Goal: Information Seeking & Learning: Learn about a topic

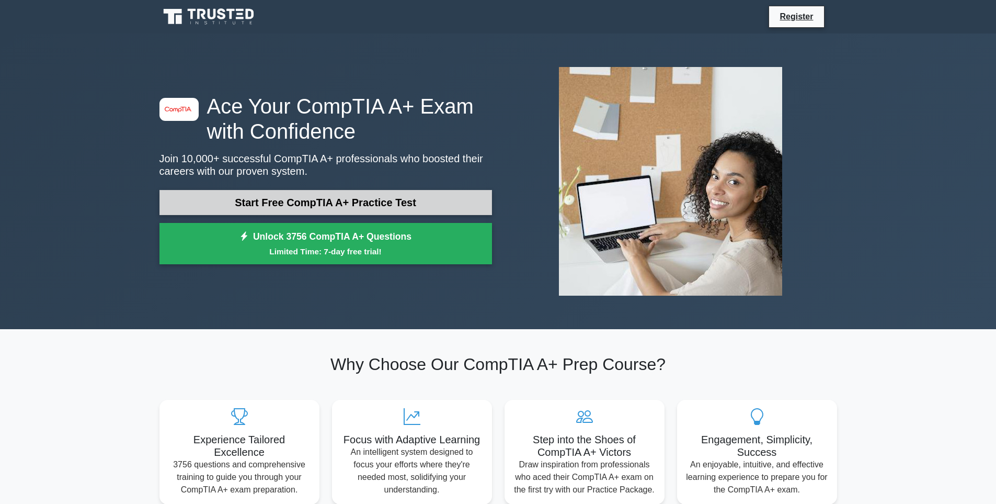
click at [301, 199] on link "Start Free CompTIA A+ Practice Test" at bounding box center [325, 202] width 333 height 25
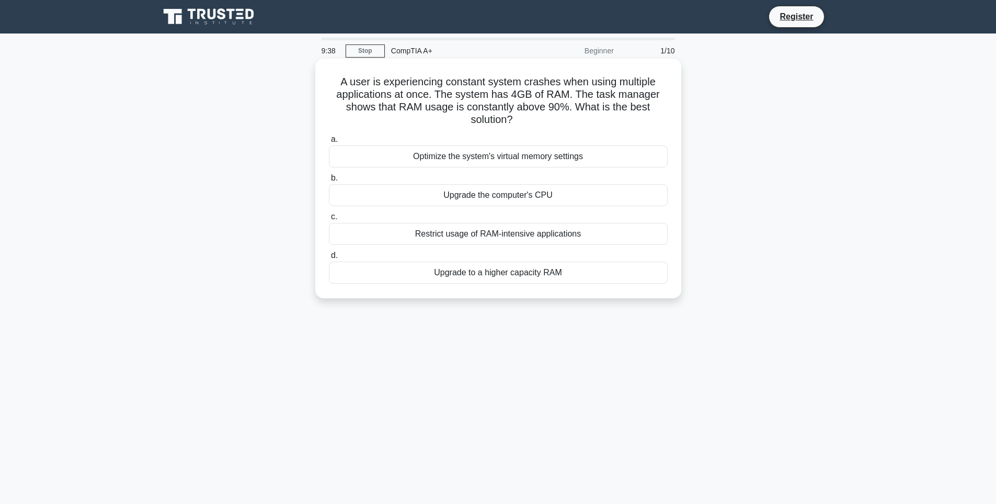
click at [533, 273] on div "Upgrade to a higher capacity RAM" at bounding box center [498, 272] width 339 height 22
click at [329, 259] on input "d. Upgrade to a higher capacity RAM" at bounding box center [329, 255] width 0 height 7
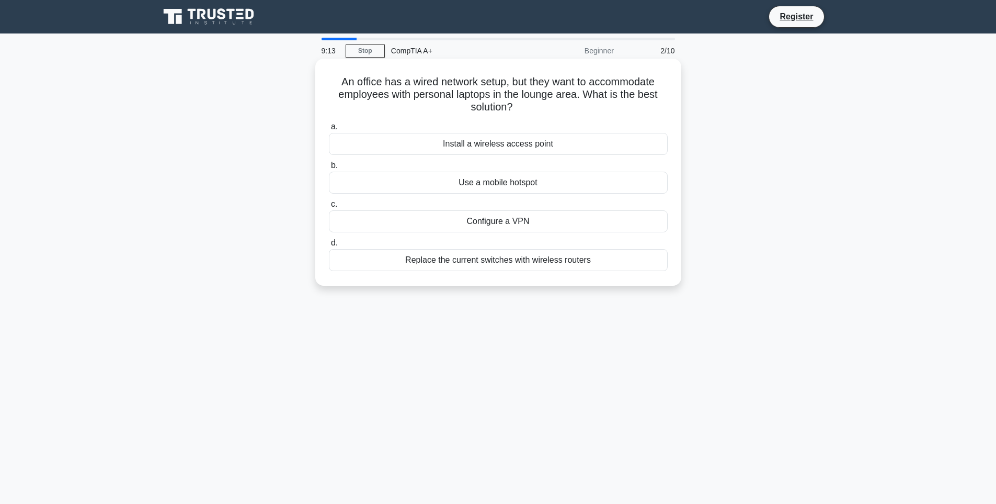
click at [520, 143] on div "Install a wireless access point" at bounding box center [498, 144] width 339 height 22
click at [329, 130] on input "a. Install a wireless access point" at bounding box center [329, 126] width 0 height 7
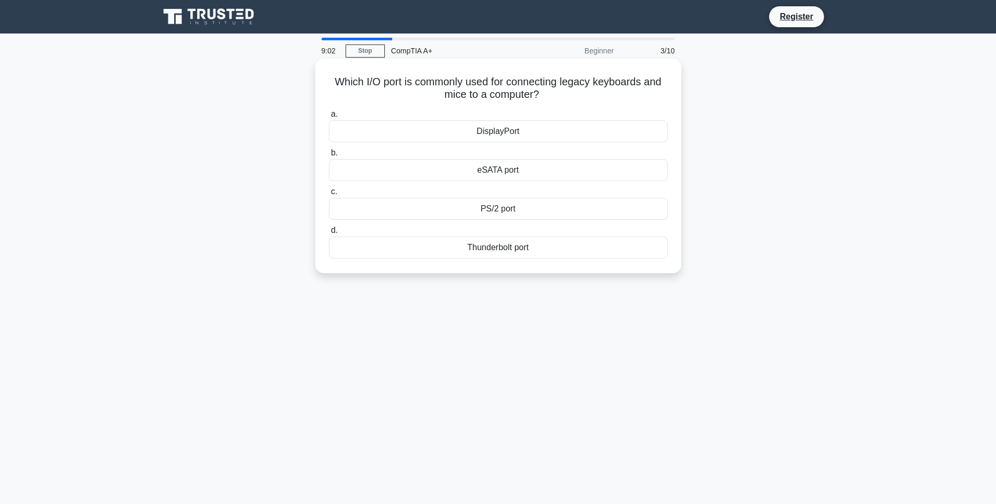
click at [514, 210] on div "PS/2 port" at bounding box center [498, 209] width 339 height 22
click at [329, 195] on input "c. PS/2 port" at bounding box center [329, 191] width 0 height 7
click at [508, 220] on div "Turn off display" at bounding box center [498, 209] width 339 height 22
click at [329, 195] on input "c. Turn off display" at bounding box center [329, 191] width 0 height 7
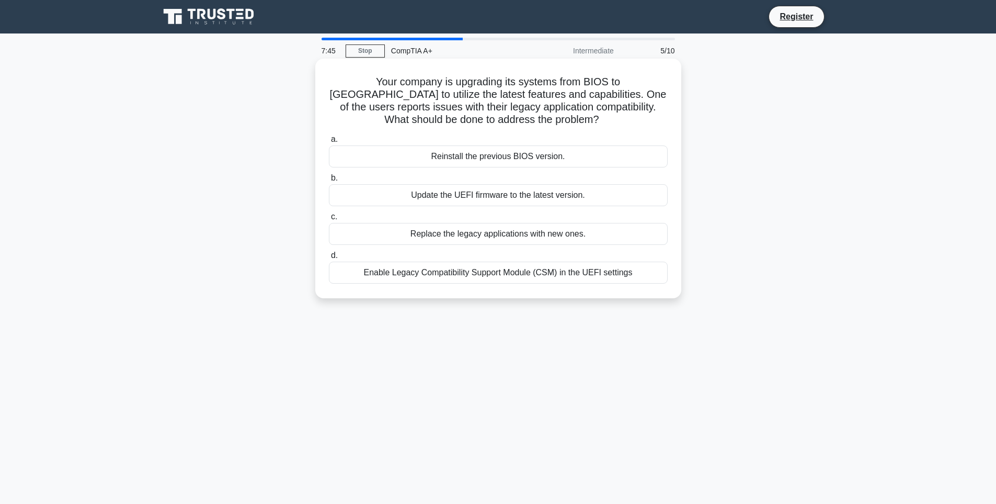
click at [559, 234] on div "Replace the legacy applications with new ones." at bounding box center [498, 234] width 339 height 22
click at [329, 220] on input "c. Replace the legacy applications with new ones." at bounding box center [329, 216] width 0 height 7
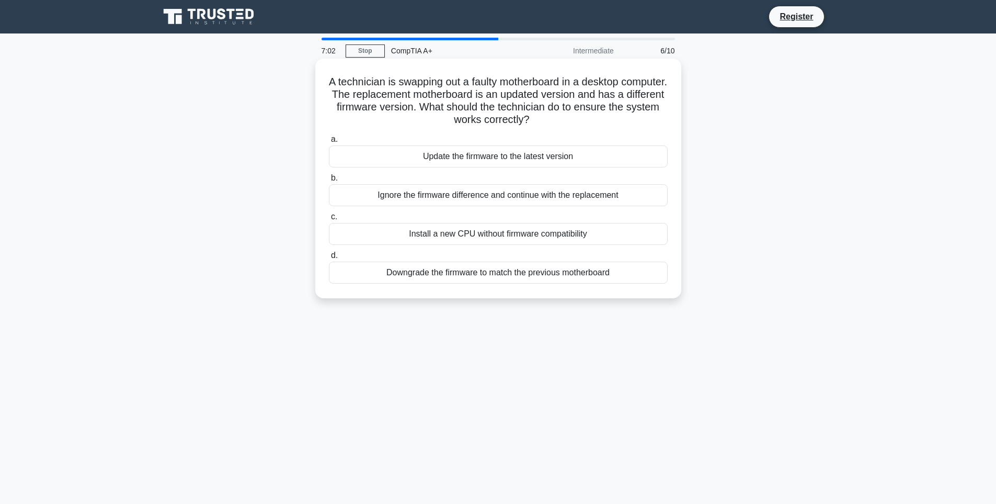
click at [477, 158] on div "Update the firmware to the latest version" at bounding box center [498, 156] width 339 height 22
click at [329, 143] on input "a. Update the firmware to the latest version" at bounding box center [329, 139] width 0 height 7
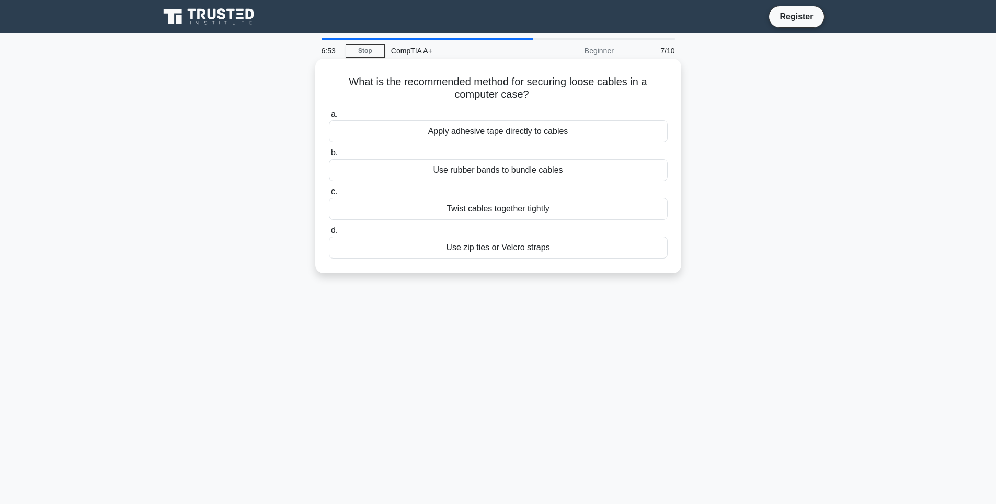
click at [516, 249] on div "Use zip ties or Velcro straps" at bounding box center [498, 247] width 339 height 22
click at [329, 234] on input "d. Use zip ties or Velcro straps" at bounding box center [329, 230] width 0 height 7
click at [518, 251] on div "Replace the CMOS battery" at bounding box center [498, 247] width 339 height 22
click at [329, 234] on input "d. Replace the CMOS battery" at bounding box center [329, 230] width 0 height 7
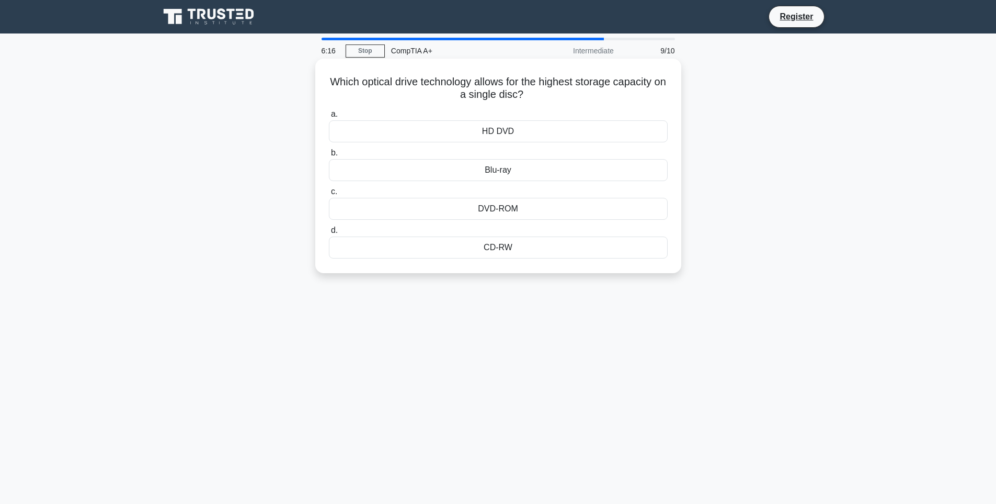
click at [498, 174] on div "Blu-ray" at bounding box center [498, 170] width 339 height 22
click at [329, 156] on input "b. Blu-ray" at bounding box center [329, 153] width 0 height 7
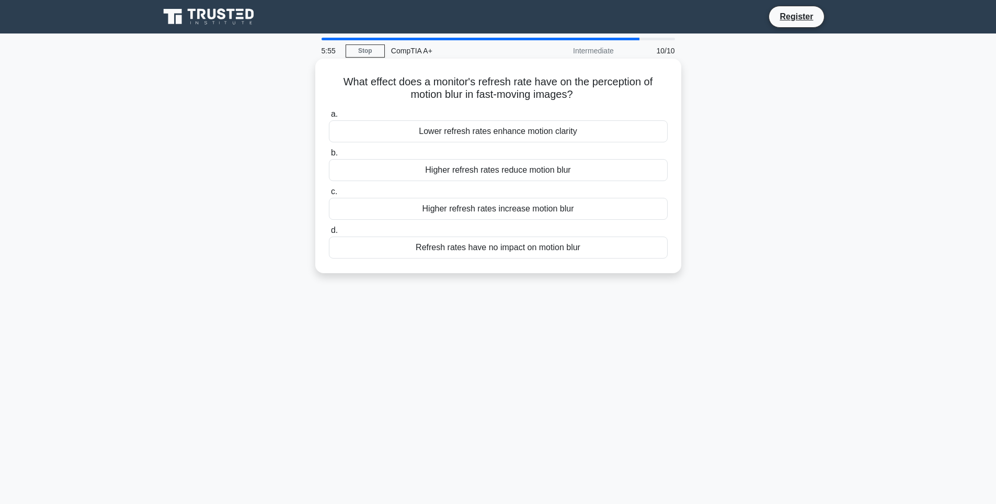
click at [507, 249] on div "Refresh rates have no impact on motion blur" at bounding box center [498, 247] width 339 height 22
click at [329, 234] on input "d. Refresh rates have no impact on motion blur" at bounding box center [329, 230] width 0 height 7
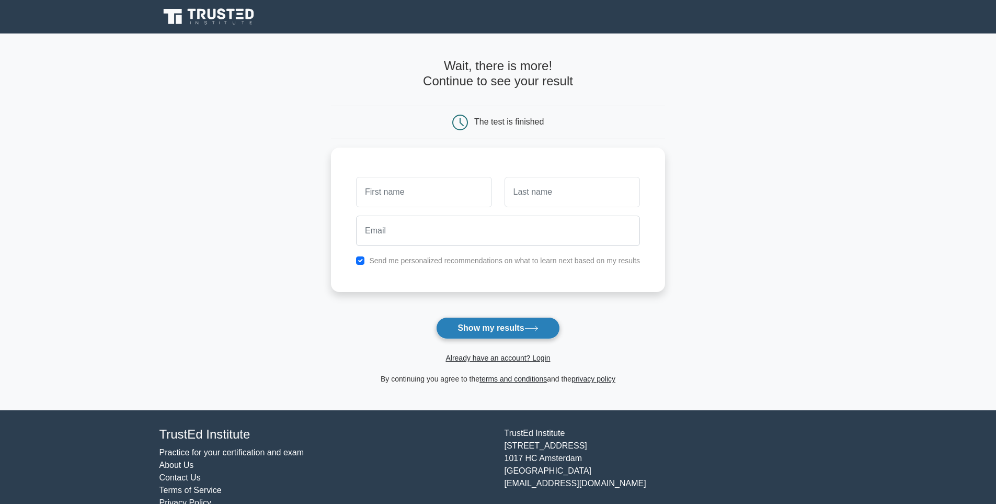
click at [502, 326] on button "Show my results" at bounding box center [497, 328] width 123 height 22
click at [455, 190] on input "text" at bounding box center [423, 189] width 135 height 30
type input "[PERSON_NAME]"
click at [529, 192] on input "text" at bounding box center [572, 189] width 135 height 30
type input "[PERSON_NAME]"
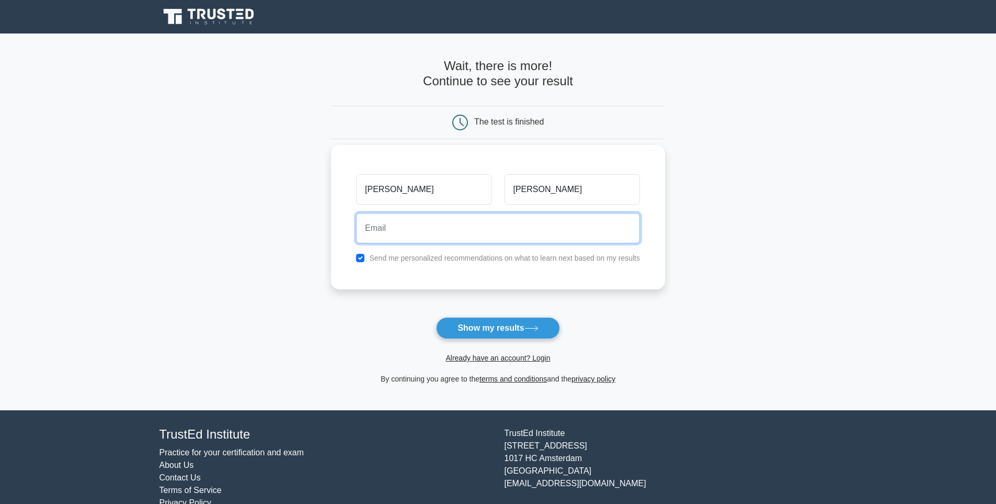
click at [518, 240] on input "email" at bounding box center [498, 228] width 284 height 30
type input "[EMAIL_ADDRESS][DOMAIN_NAME]"
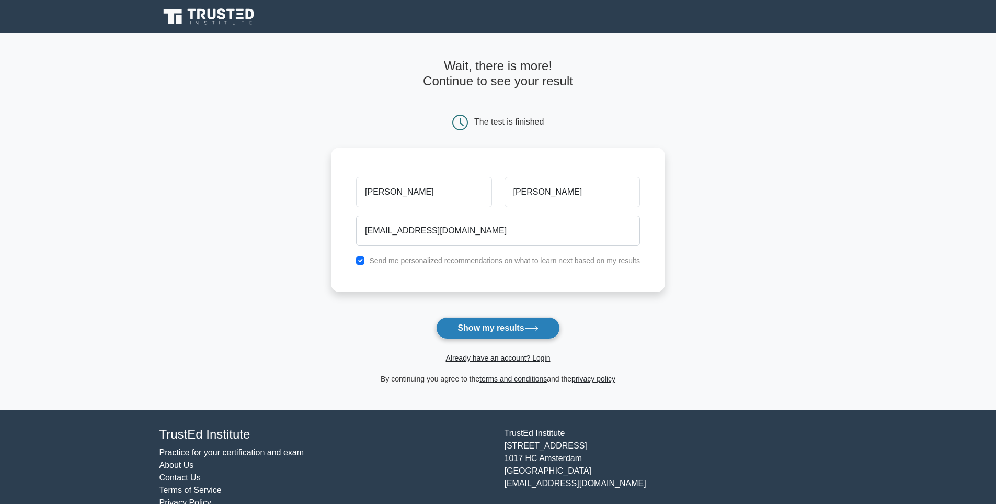
click at [506, 322] on button "Show my results" at bounding box center [497, 328] width 123 height 22
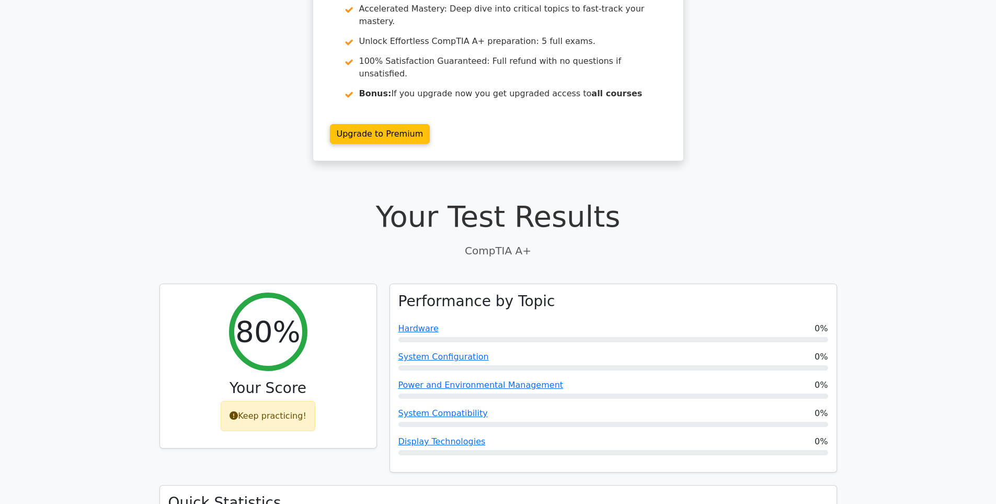
scroll to position [105, 0]
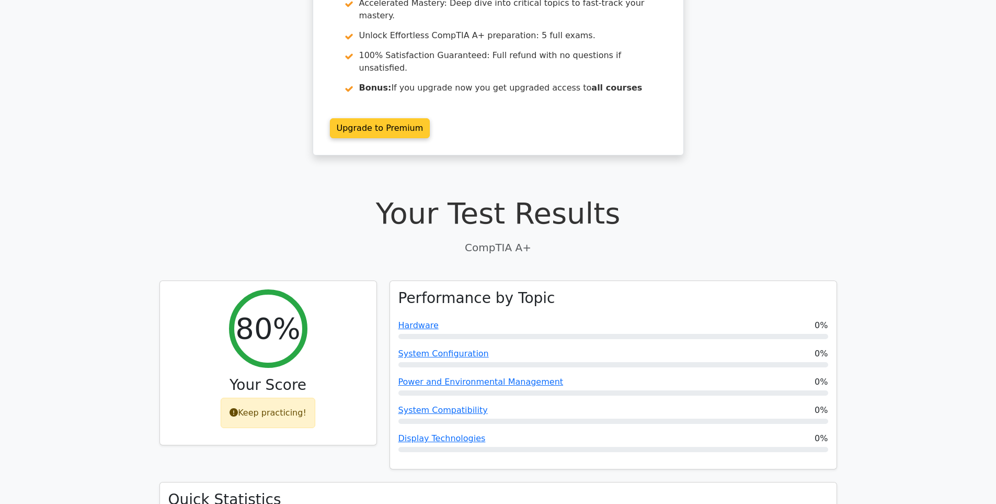
click at [391, 118] on link "Upgrade to Premium" at bounding box center [380, 128] width 100 height 20
